Goal: Information Seeking & Learning: Understand process/instructions

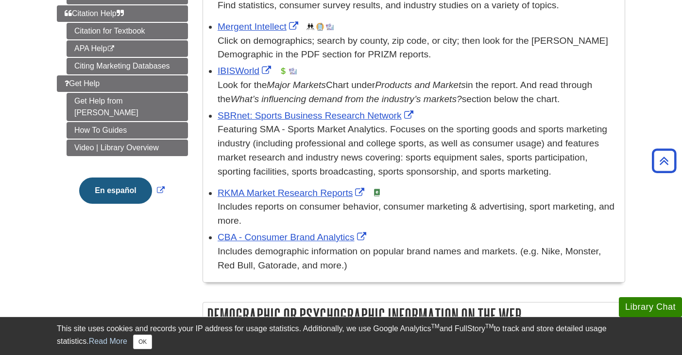
scroll to position [302, 0]
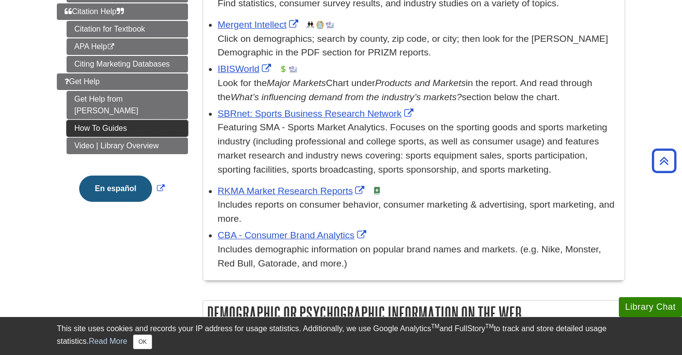
click at [136, 120] on link "How To Guides" at bounding box center [128, 128] width 122 height 17
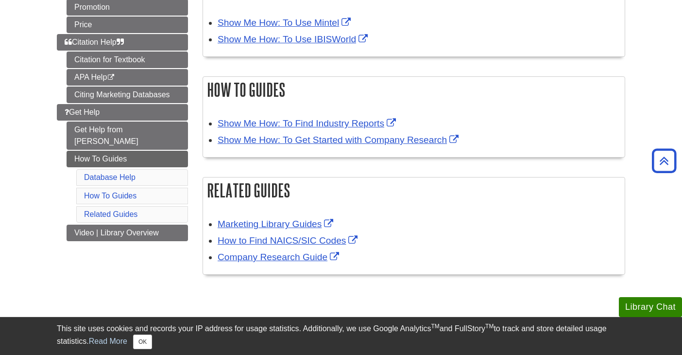
scroll to position [190, 0]
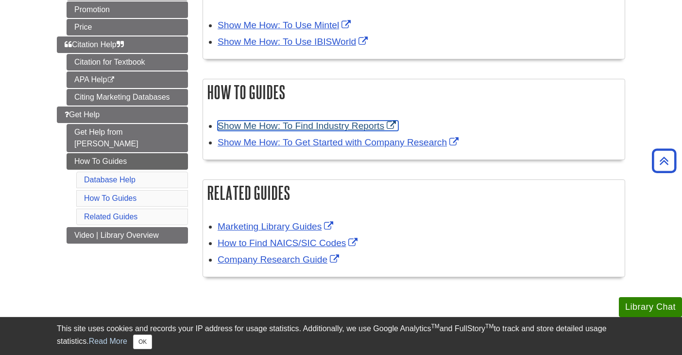
click at [324, 125] on link "Show Me How: To Find Industry Reports" at bounding box center [308, 126] width 181 height 10
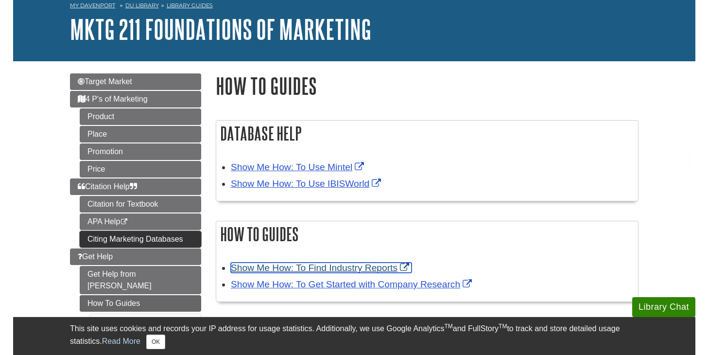
scroll to position [47, 0]
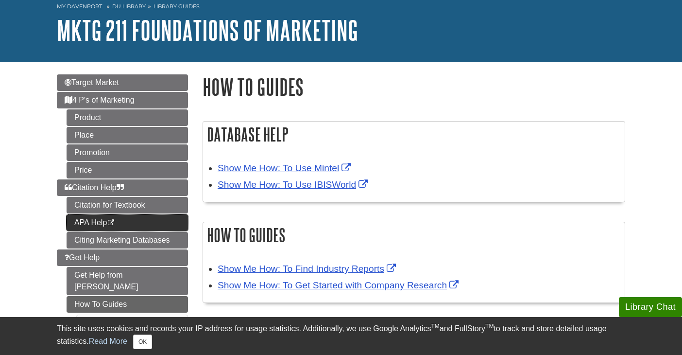
click at [134, 226] on link "APA Help This link opens in a new window" at bounding box center [128, 222] width 122 height 17
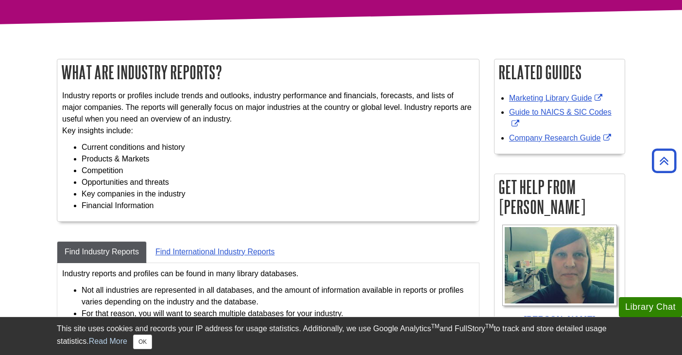
scroll to position [93, 0]
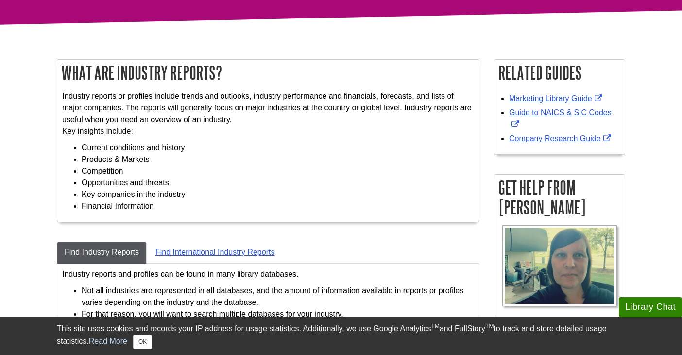
drag, startPoint x: 254, startPoint y: 209, endPoint x: 260, endPoint y: 221, distance: 13.7
click at [260, 221] on div "Industry reports or profiles include trends and outlooks, industry performance …" at bounding box center [268, 154] width 422 height 136
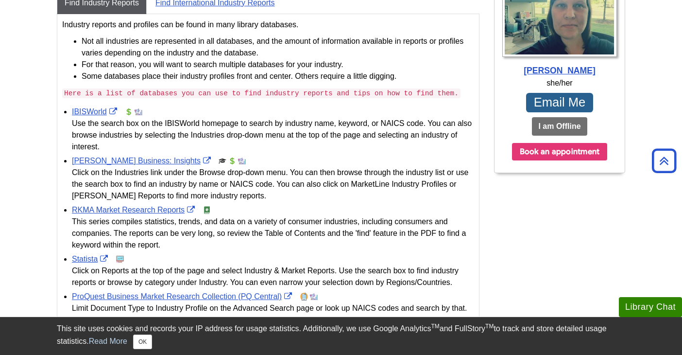
scroll to position [343, 0]
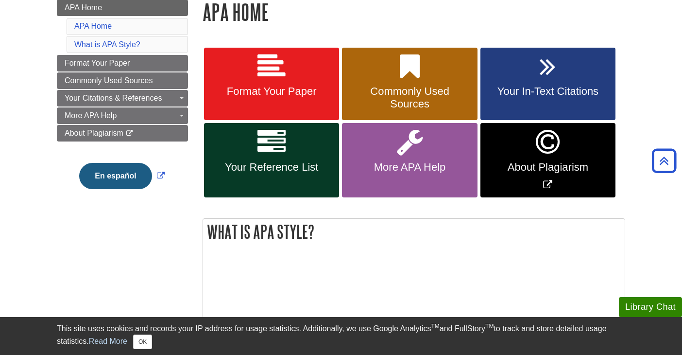
scroll to position [146, 0]
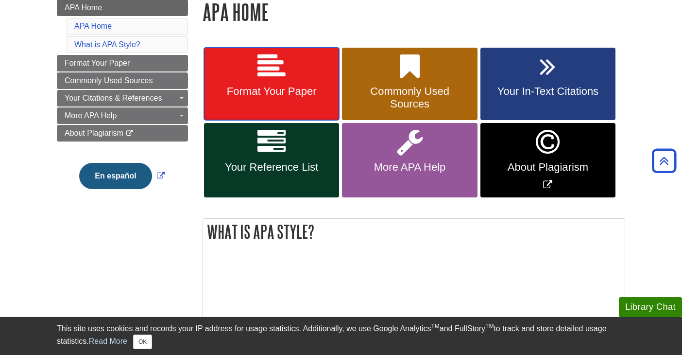
click at [285, 68] on icon at bounding box center [272, 66] width 28 height 28
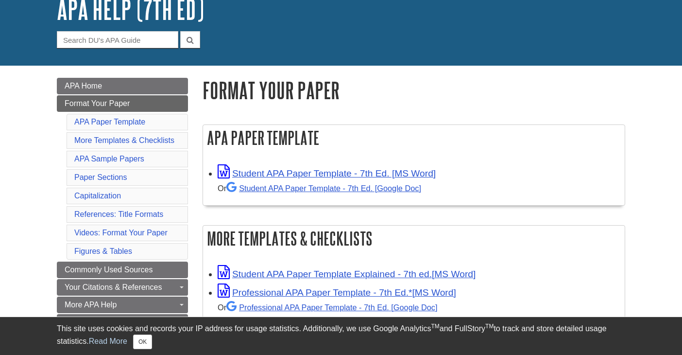
scroll to position [68, 0]
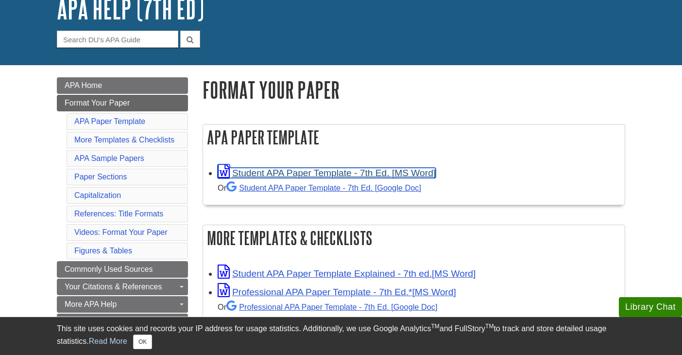
click at [339, 175] on link "Student APA Paper Template - 7th Ed. [MS Word]" at bounding box center [327, 173] width 218 height 10
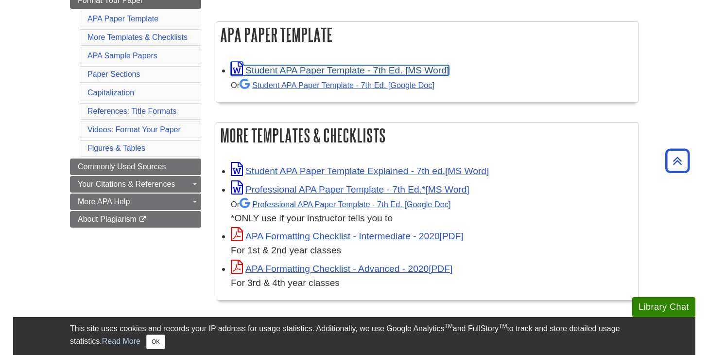
scroll to position [177, 0]
